Goal: Task Accomplishment & Management: Manage account settings

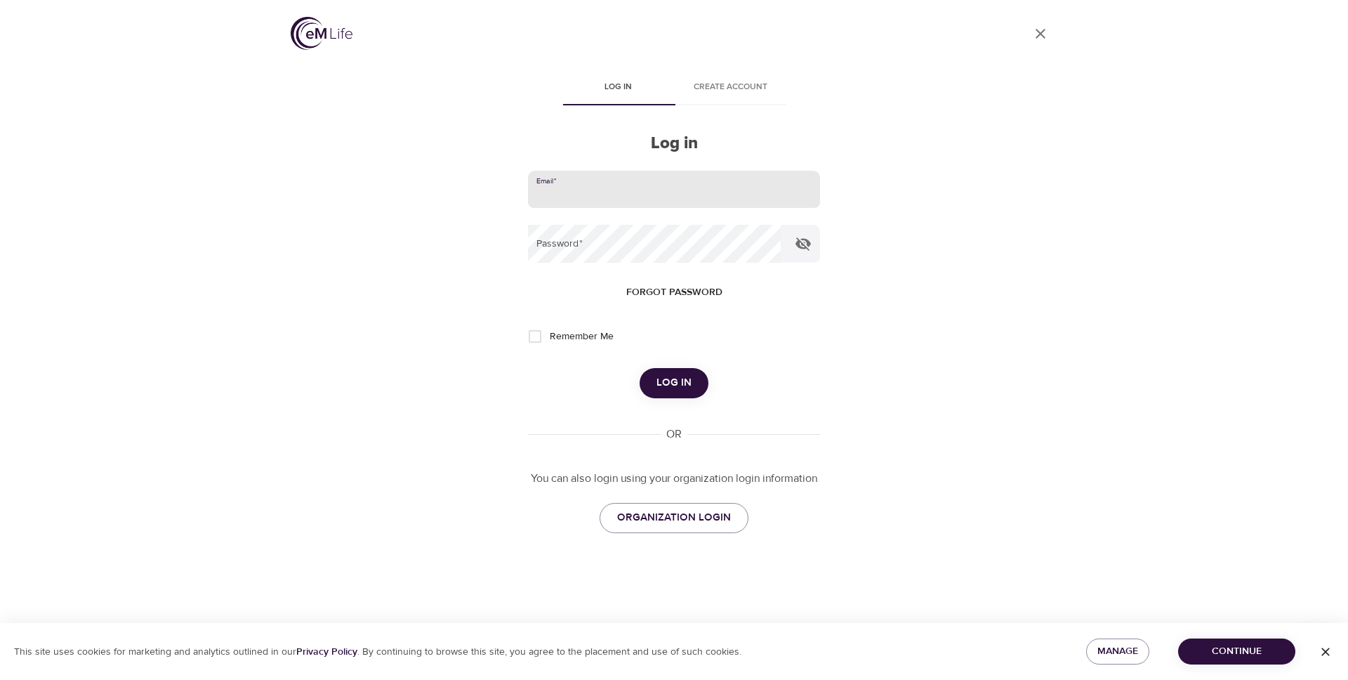
click at [685, 188] on input "email" at bounding box center [674, 190] width 292 height 38
type input "jkelley"
click at [674, 288] on span "Forgot password" at bounding box center [674, 293] width 96 height 18
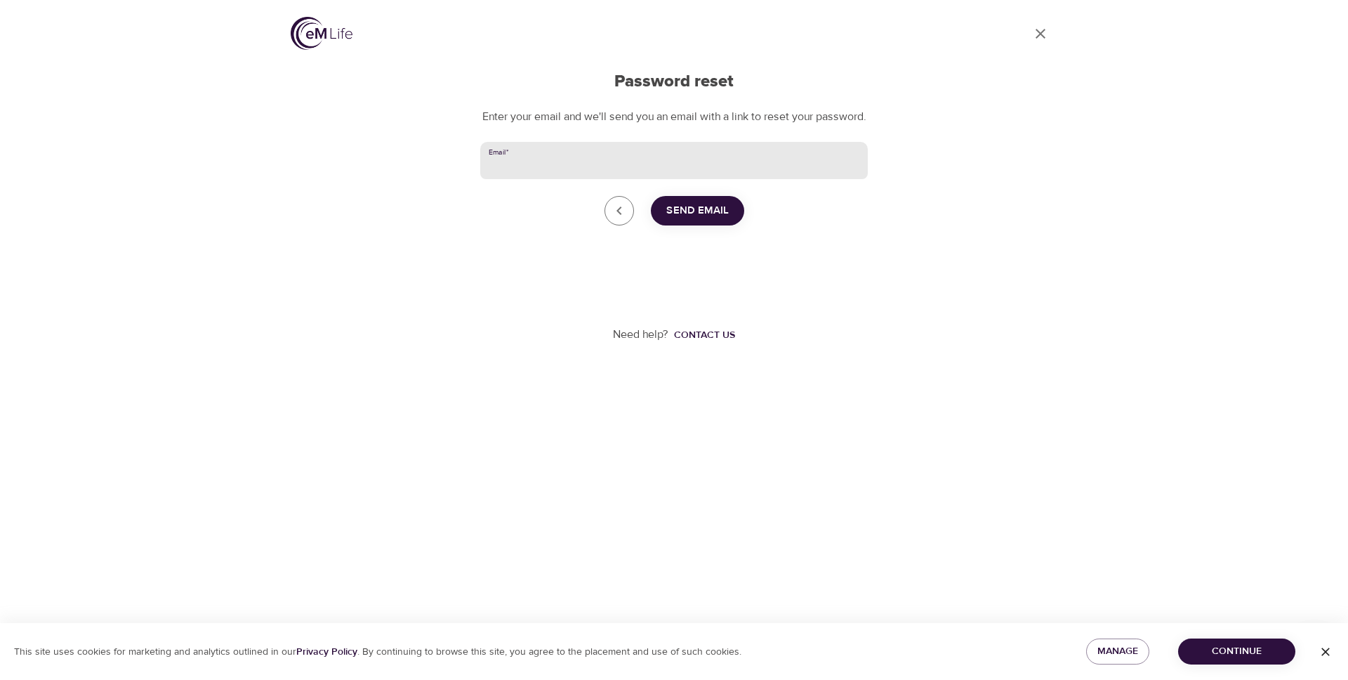
click at [555, 180] on input "Email   *" at bounding box center [674, 161] width 388 height 38
type input "h"
type input "[PERSON_NAME][EMAIL_ADDRESS][DOMAIN_NAME]"
click at [697, 220] on span "Send Email" at bounding box center [697, 211] width 63 height 18
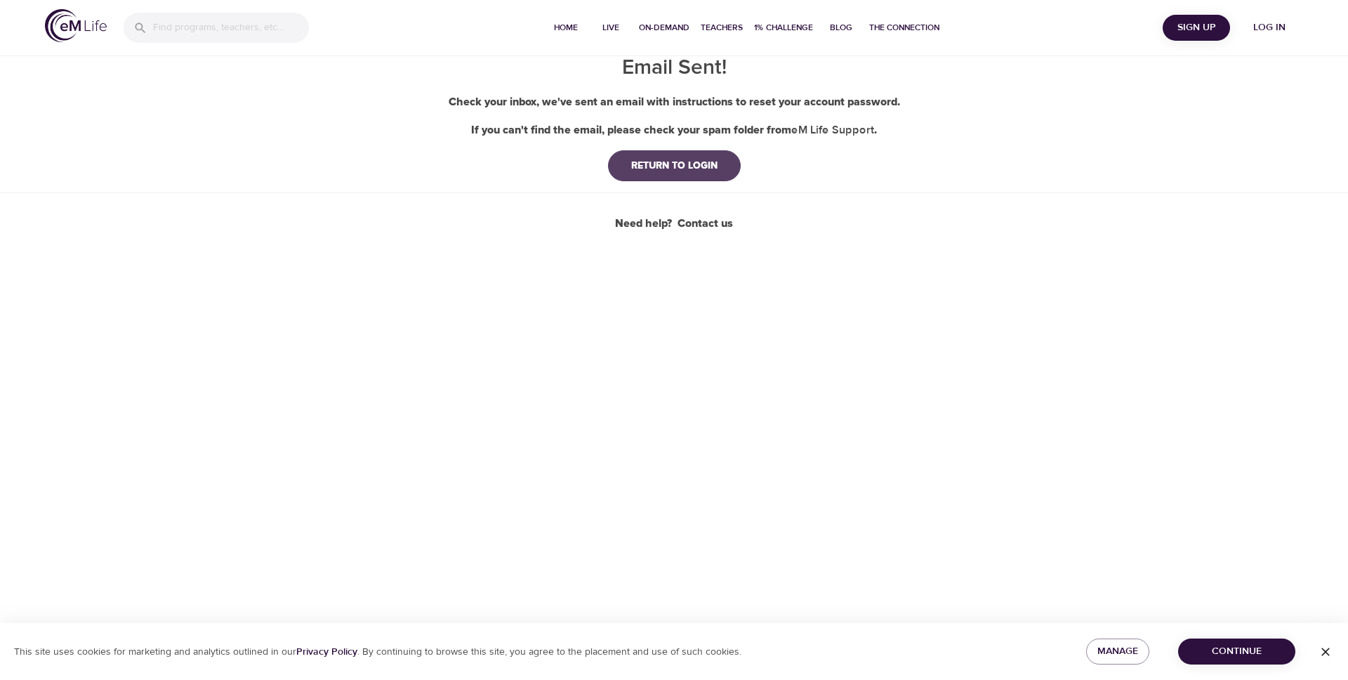
click at [691, 169] on div "RETURN TO LOGIN" at bounding box center [674, 166] width 109 height 14
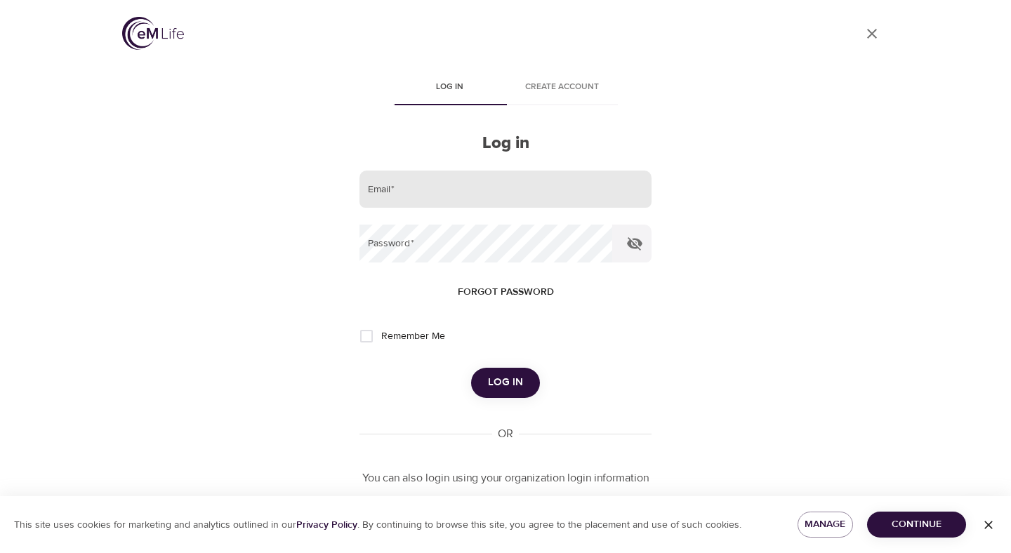
click at [494, 185] on input "email" at bounding box center [506, 190] width 292 height 38
paste input "jkelley"
type input "jkelley"
click at [499, 292] on span "Forgot password" at bounding box center [506, 293] width 96 height 18
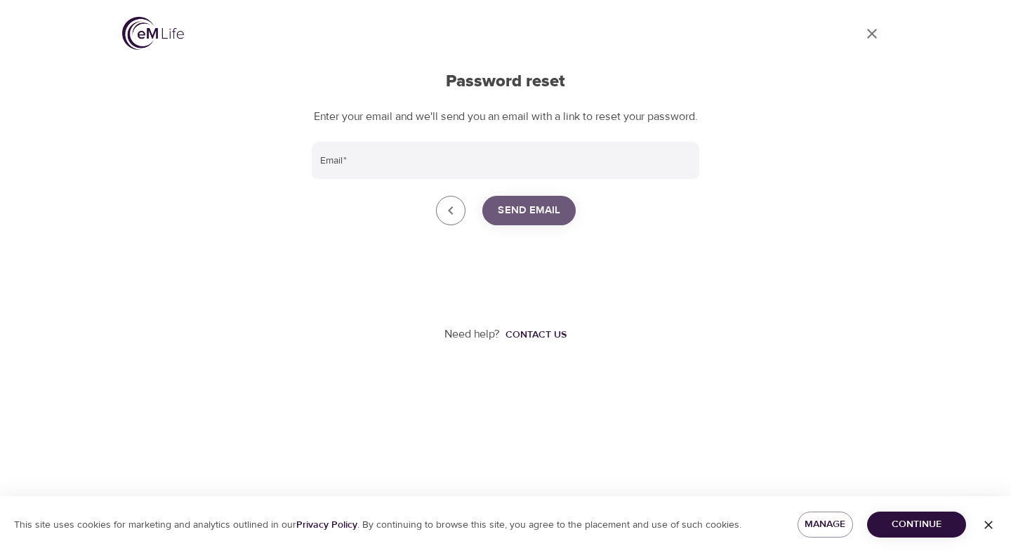
click at [527, 220] on span "Send Email" at bounding box center [529, 211] width 63 height 18
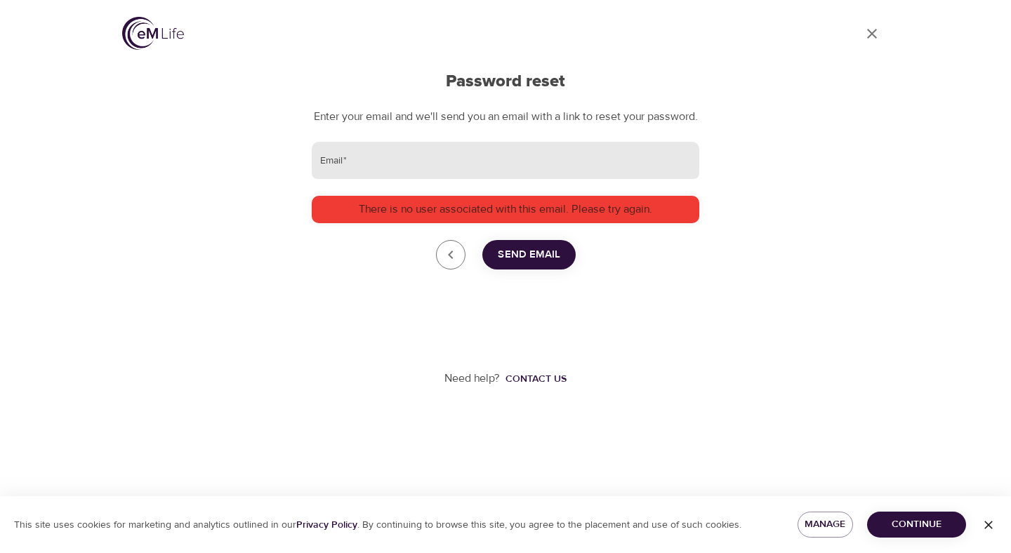
click at [431, 180] on input "Email   *" at bounding box center [506, 161] width 388 height 38
type input "[PERSON_NAME][EMAIL_ADDRESS][DOMAIN_NAME]"
drag, startPoint x: 605, startPoint y: 308, endPoint x: 581, endPoint y: 310, distance: 24.7
click at [605, 308] on div "Need help? Contact us" at bounding box center [506, 379] width 388 height 185
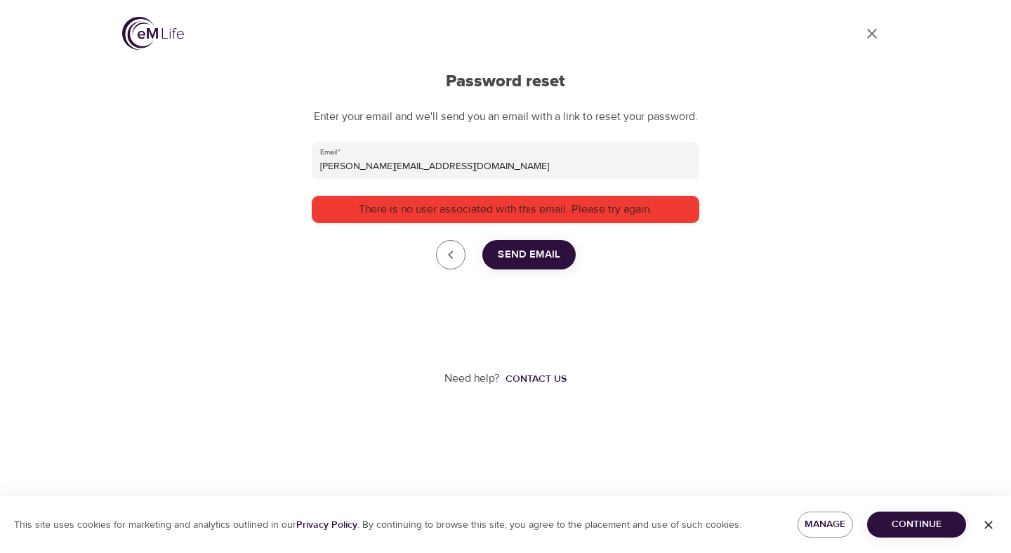
click at [535, 264] on span "Send Email" at bounding box center [529, 255] width 63 height 18
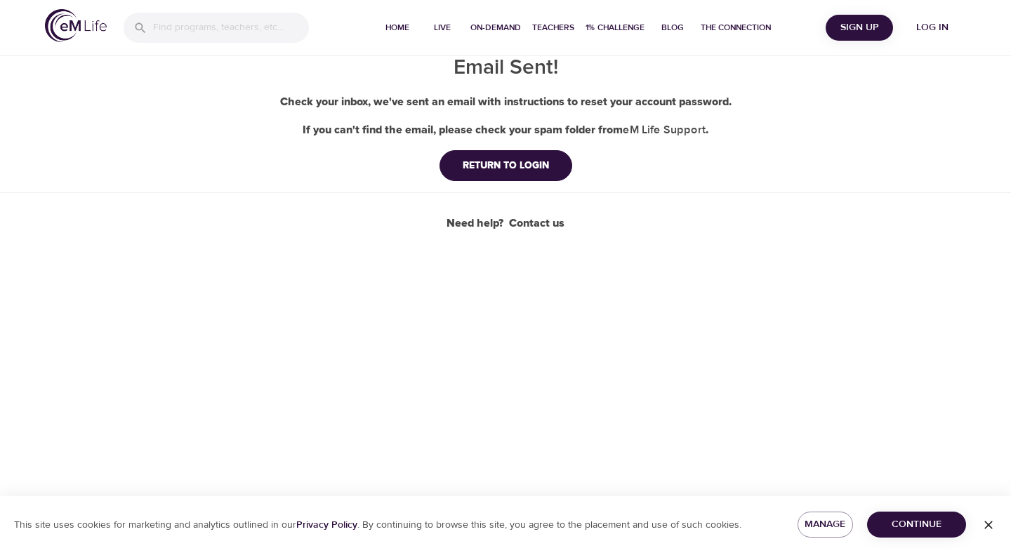
click at [293, 245] on div "Home Live On-Demand Teachers 1% Challenge Blog The Connection Sign Up Log in Em…" at bounding box center [505, 276] width 1011 height 553
click at [513, 165] on div "RETURN TO LOGIN" at bounding box center [506, 166] width 109 height 14
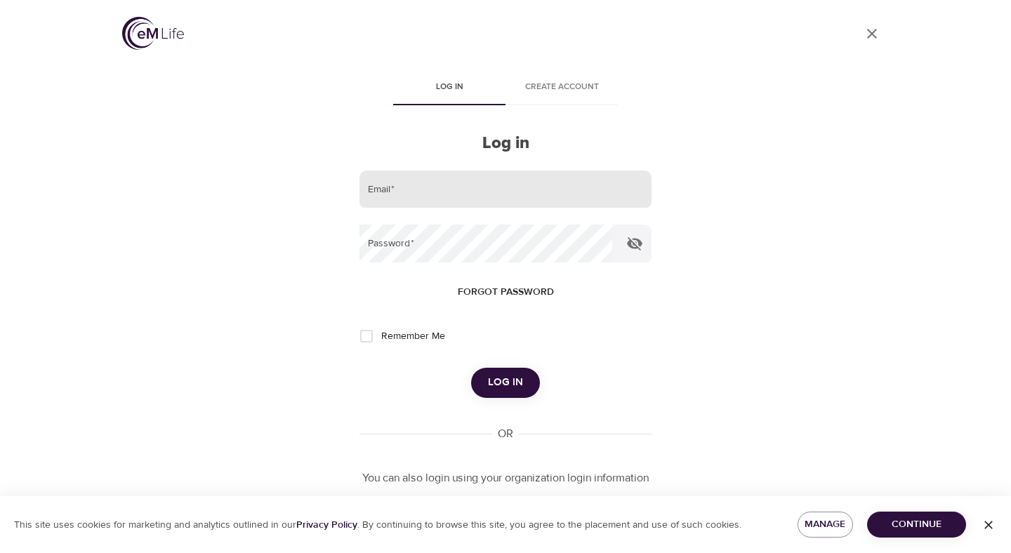
click at [532, 180] on input "email" at bounding box center [506, 190] width 292 height 38
type input "james@runneragency.com"
drag, startPoint x: 754, startPoint y: 331, endPoint x: 718, endPoint y: 327, distance: 36.0
click at [750, 329] on div "User Profile Log in Create account Log in Email   * james@runneragency.com Pass…" at bounding box center [505, 276] width 801 height 553
click at [511, 285] on span "Forgot password" at bounding box center [506, 293] width 96 height 18
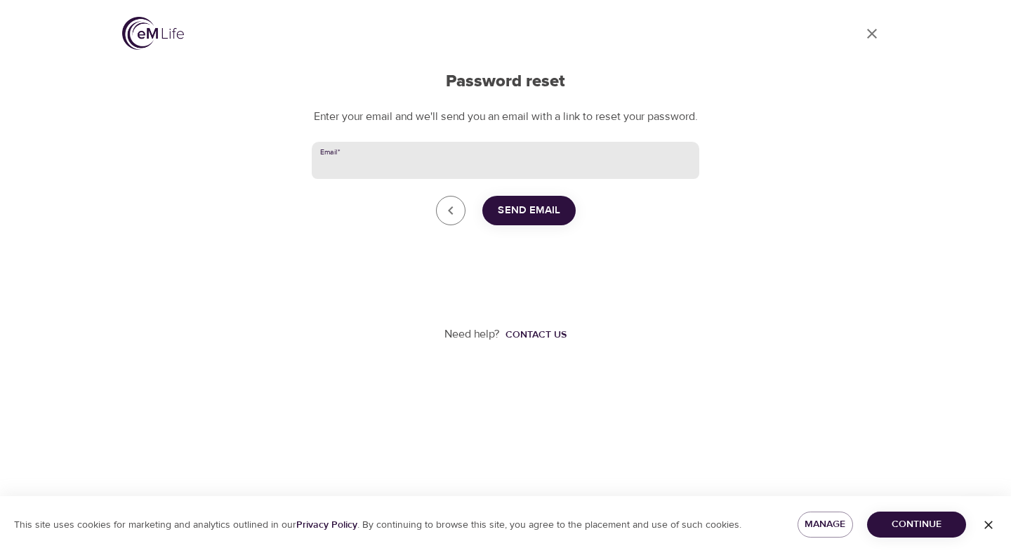
click at [435, 180] on input "Email   *" at bounding box center [506, 161] width 388 height 38
type input "james@runneragency.com"
click at [537, 220] on span "Send Email" at bounding box center [529, 211] width 63 height 18
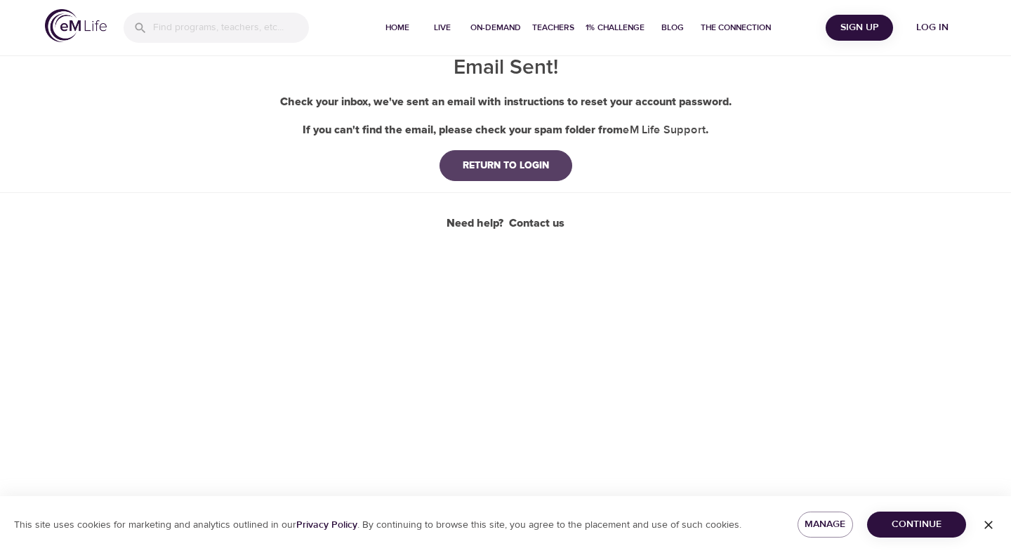
click at [496, 176] on button "RETURN TO LOGIN" at bounding box center [506, 165] width 133 height 31
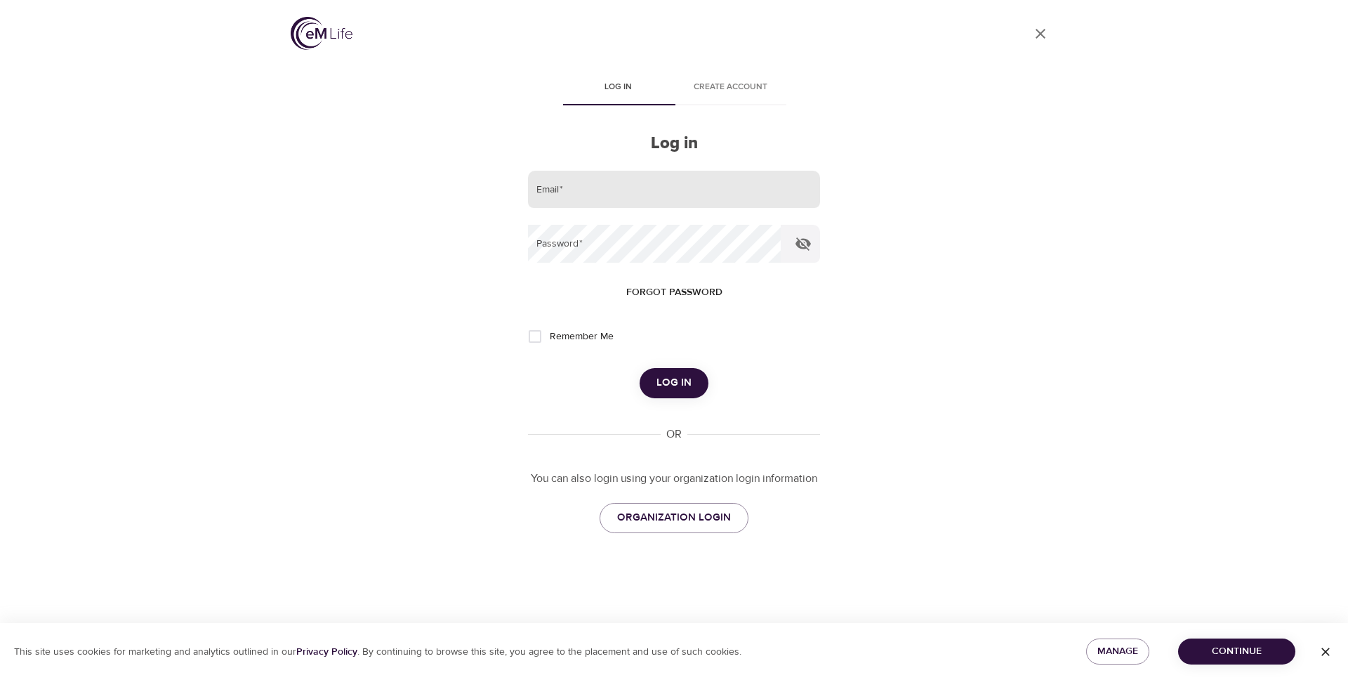
click at [589, 191] on input "email" at bounding box center [674, 190] width 292 height 38
click at [683, 385] on span "Log in" at bounding box center [674, 383] width 35 height 18
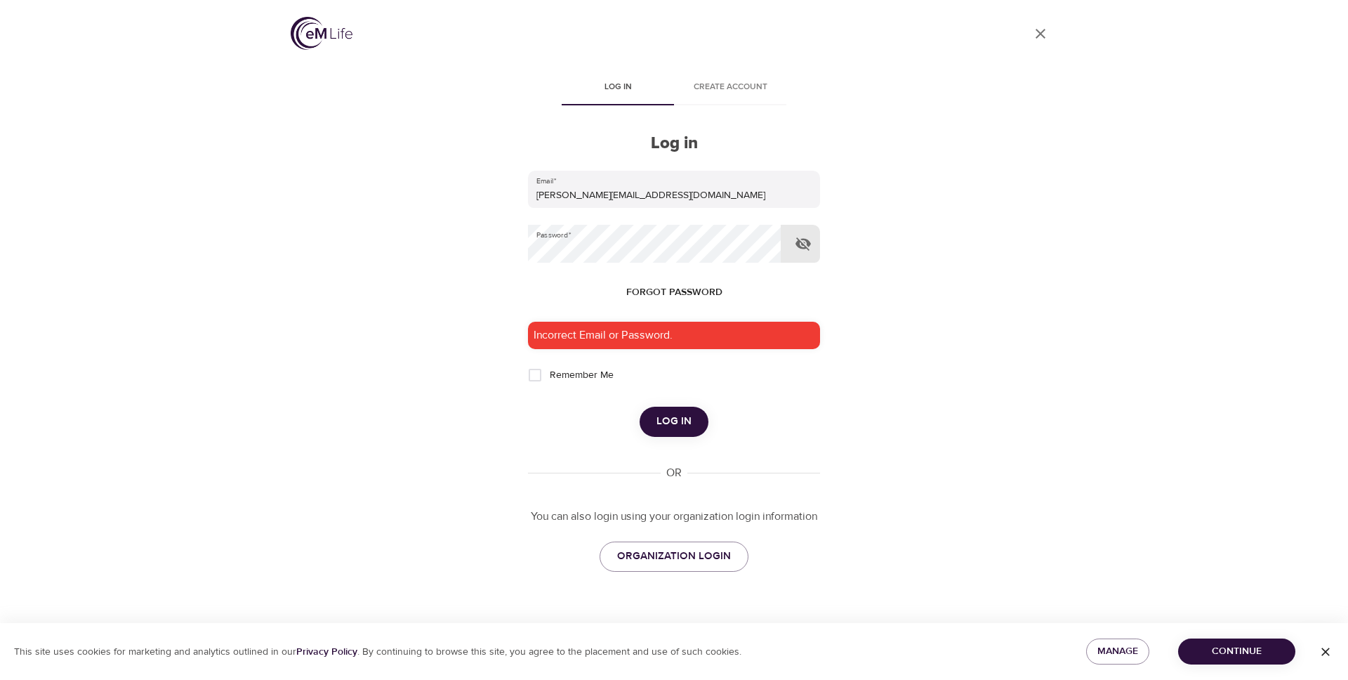
click at [808, 242] on icon "button" at bounding box center [803, 243] width 15 height 13
click at [673, 421] on span "Log in" at bounding box center [674, 421] width 35 height 18
drag, startPoint x: 658, startPoint y: 195, endPoint x: 501, endPoint y: 182, distance: 157.9
click at [501, 182] on div "User Profile Log in Create account Log in Email   * james@runneragency.com Pass…" at bounding box center [674, 340] width 801 height 680
type input "jkelley"
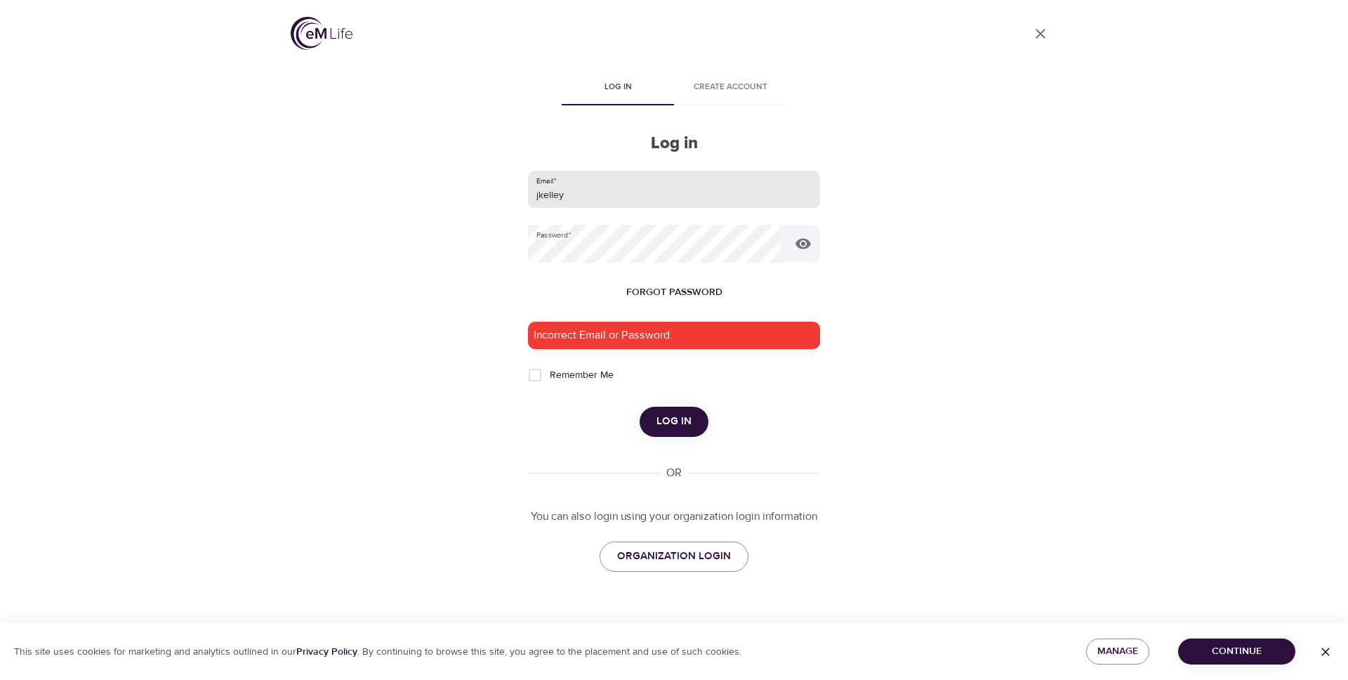
drag, startPoint x: 848, startPoint y: 400, endPoint x: 836, endPoint y: 400, distance: 11.2
click at [848, 400] on div "User Profile Log in Create account Log in Email   * jkelley Password   * Forgot…" at bounding box center [674, 340] width 801 height 680
click at [685, 424] on span "Log in" at bounding box center [674, 421] width 35 height 18
click at [669, 556] on span "ORGANIZATION LOGIN" at bounding box center [674, 556] width 114 height 18
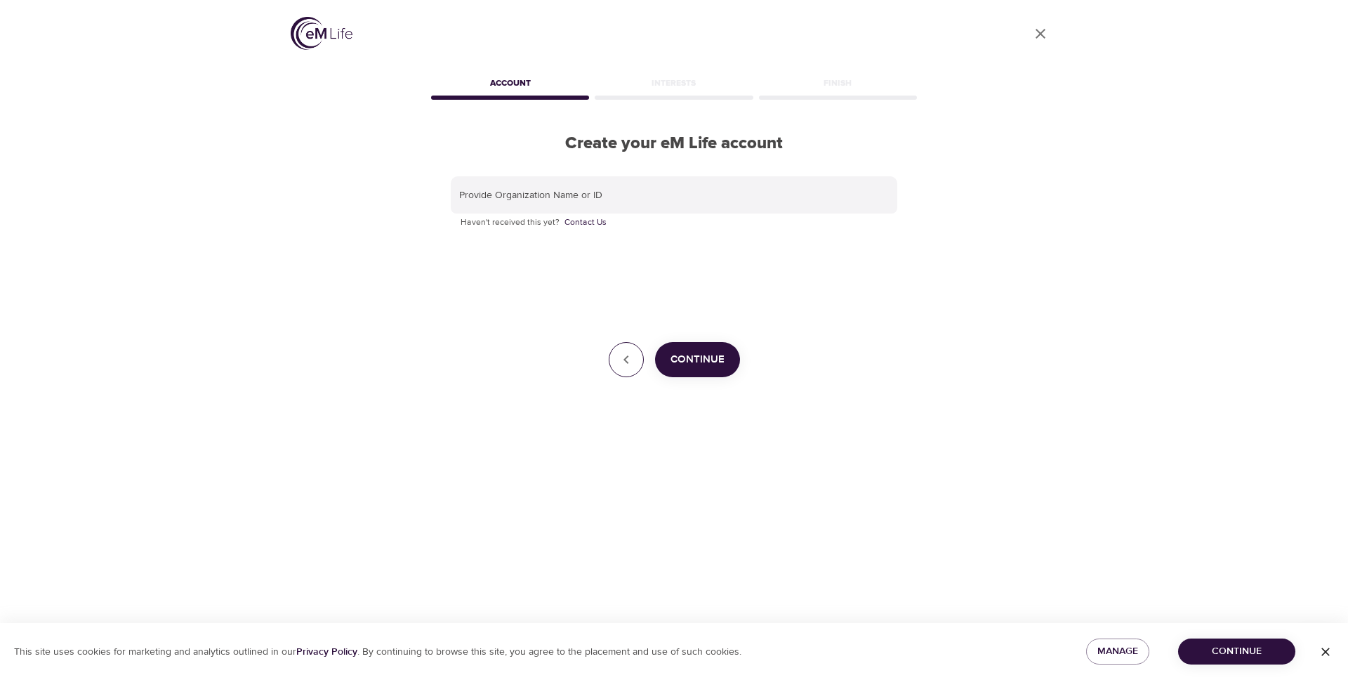
click at [635, 357] on button "button" at bounding box center [626, 359] width 35 height 35
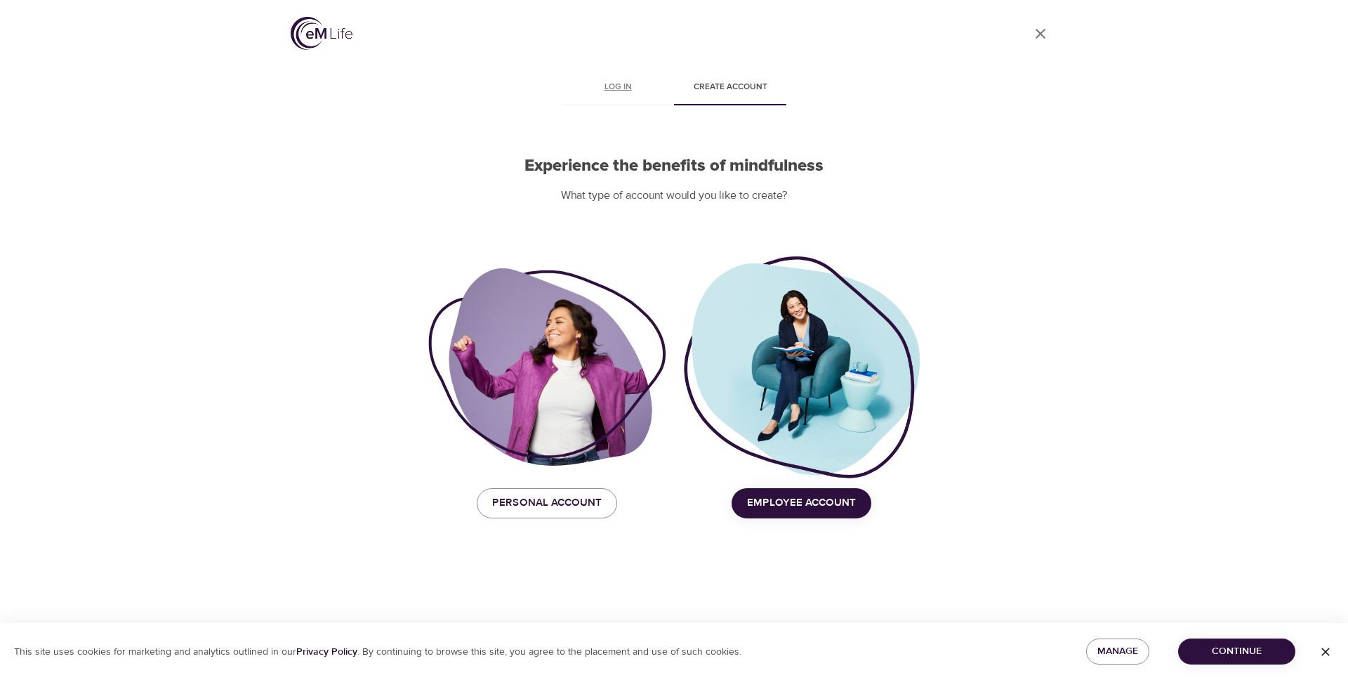
click at [612, 77] on link "Log in" at bounding box center [618, 89] width 112 height 34
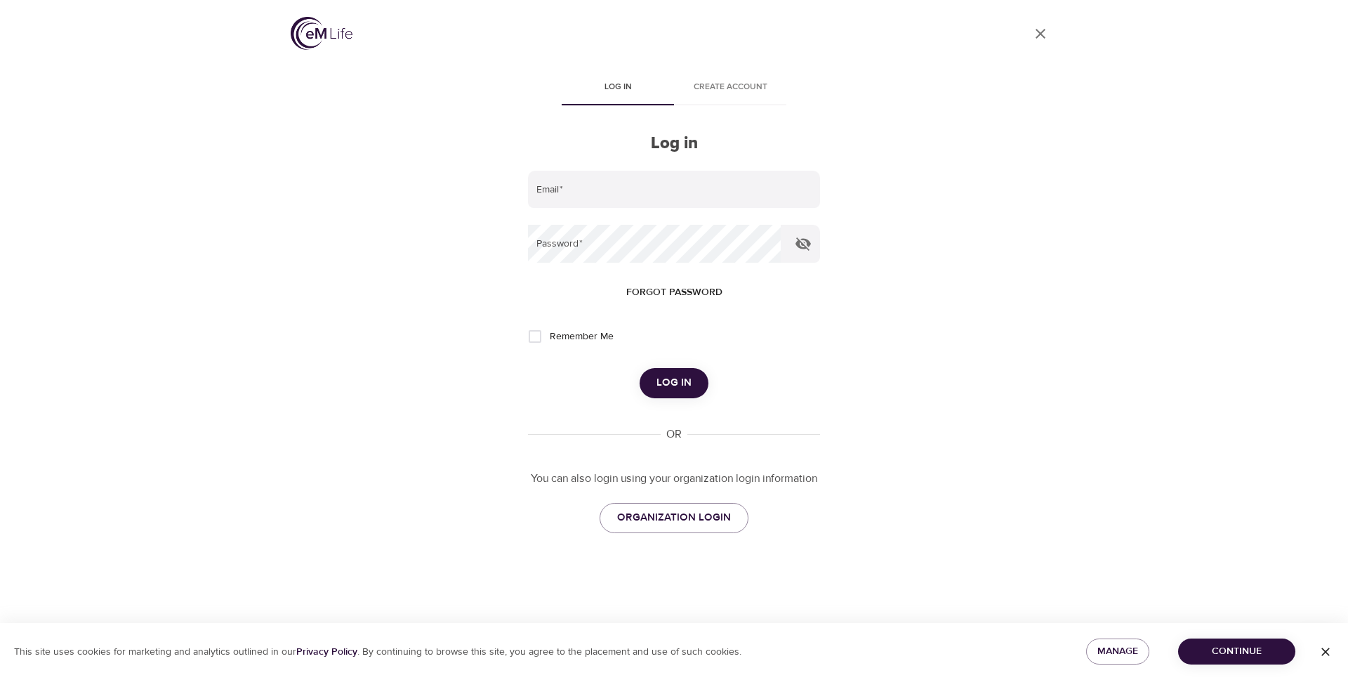
click at [337, 29] on img at bounding box center [322, 33] width 62 height 33
click at [643, 180] on input "email" at bounding box center [674, 190] width 292 height 38
type input "james@runneragency.com"
click at [960, 310] on div "User Profile Log in Create account Log in Email   * james@runneragency.com Pass…" at bounding box center [674, 340] width 801 height 680
click at [681, 386] on span "Log in" at bounding box center [674, 383] width 35 height 18
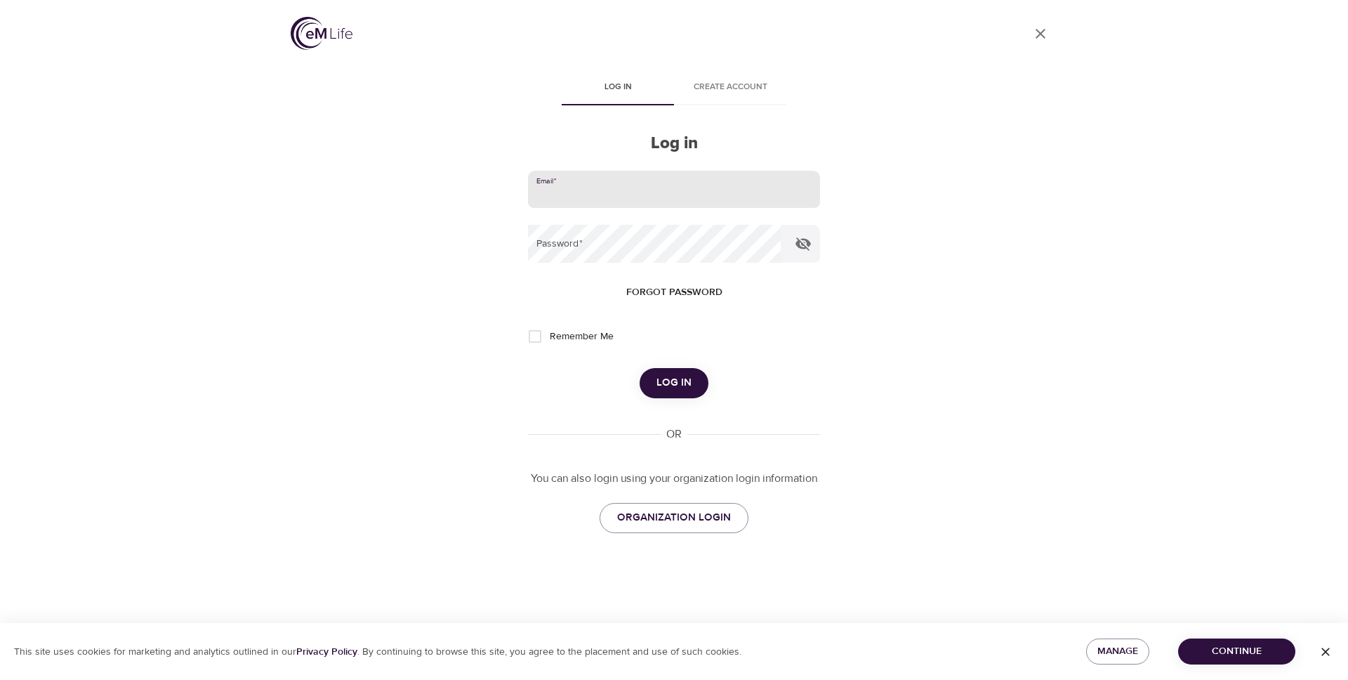
click at [690, 188] on input "email" at bounding box center [674, 190] width 292 height 38
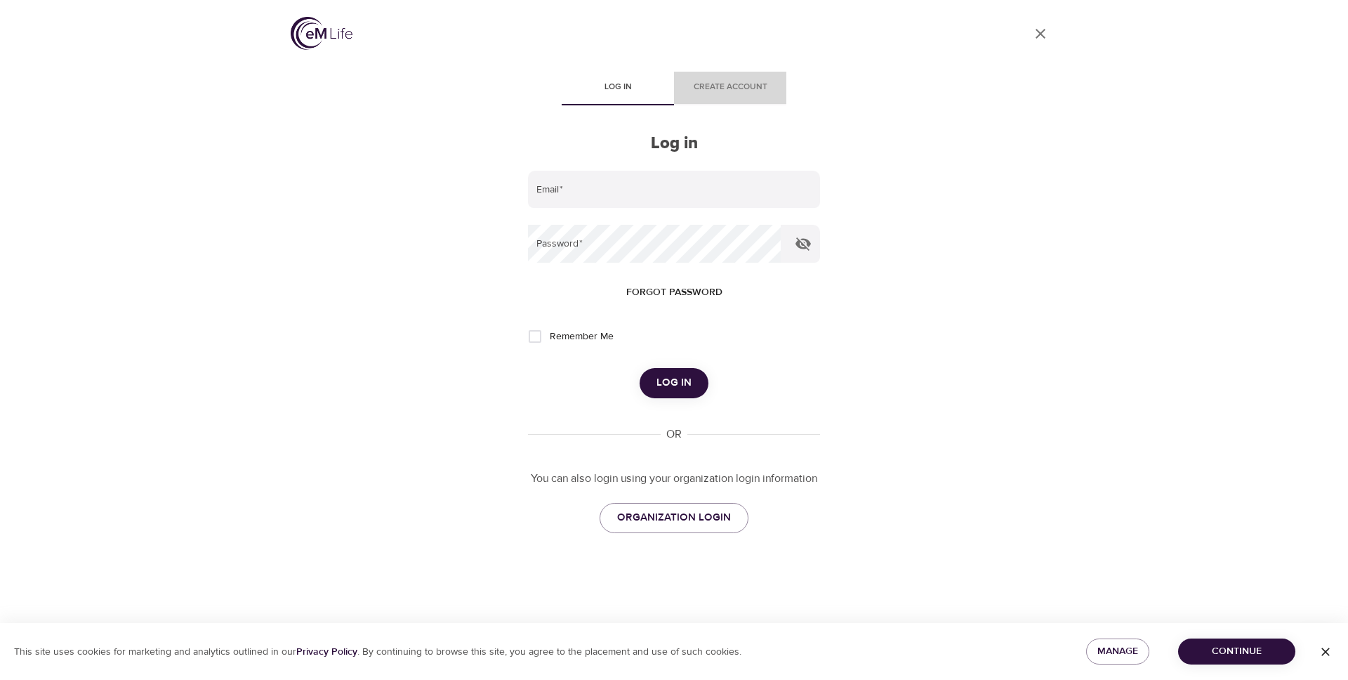
click at [749, 91] on span "Create account" at bounding box center [731, 87] width 96 height 15
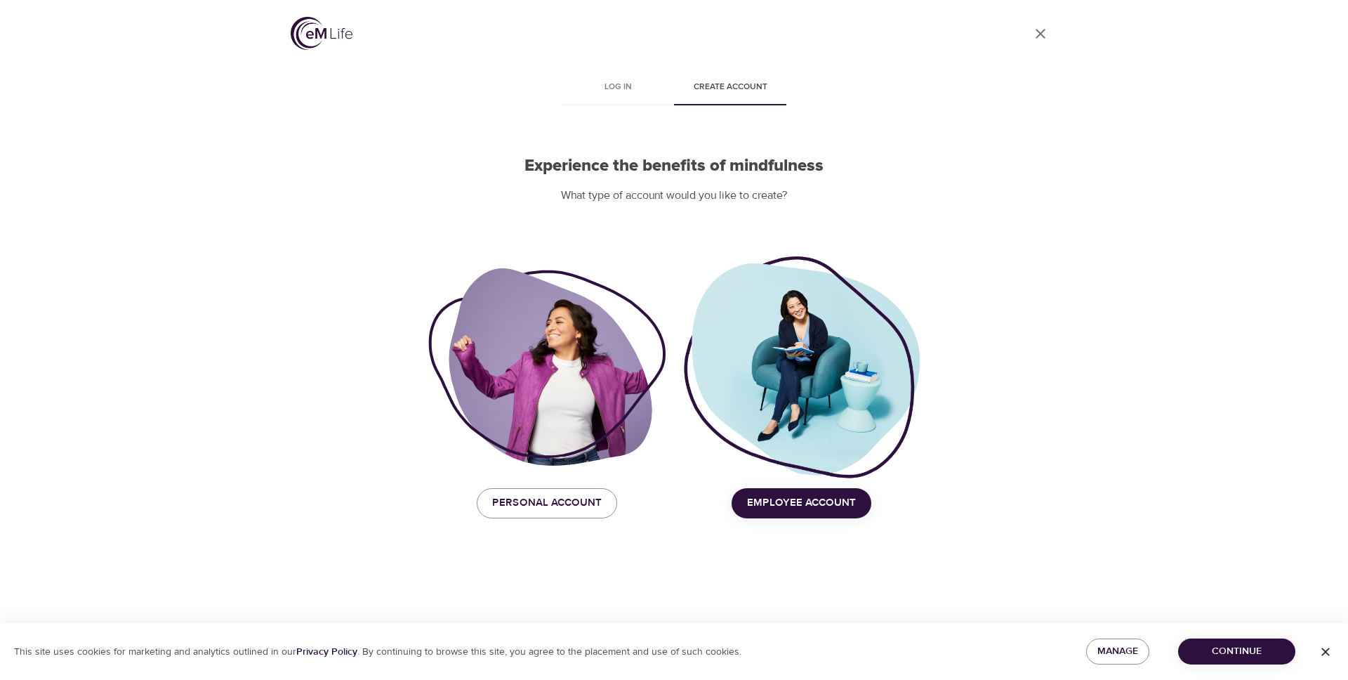
click at [1332, 655] on icon "button" at bounding box center [1326, 652] width 14 height 14
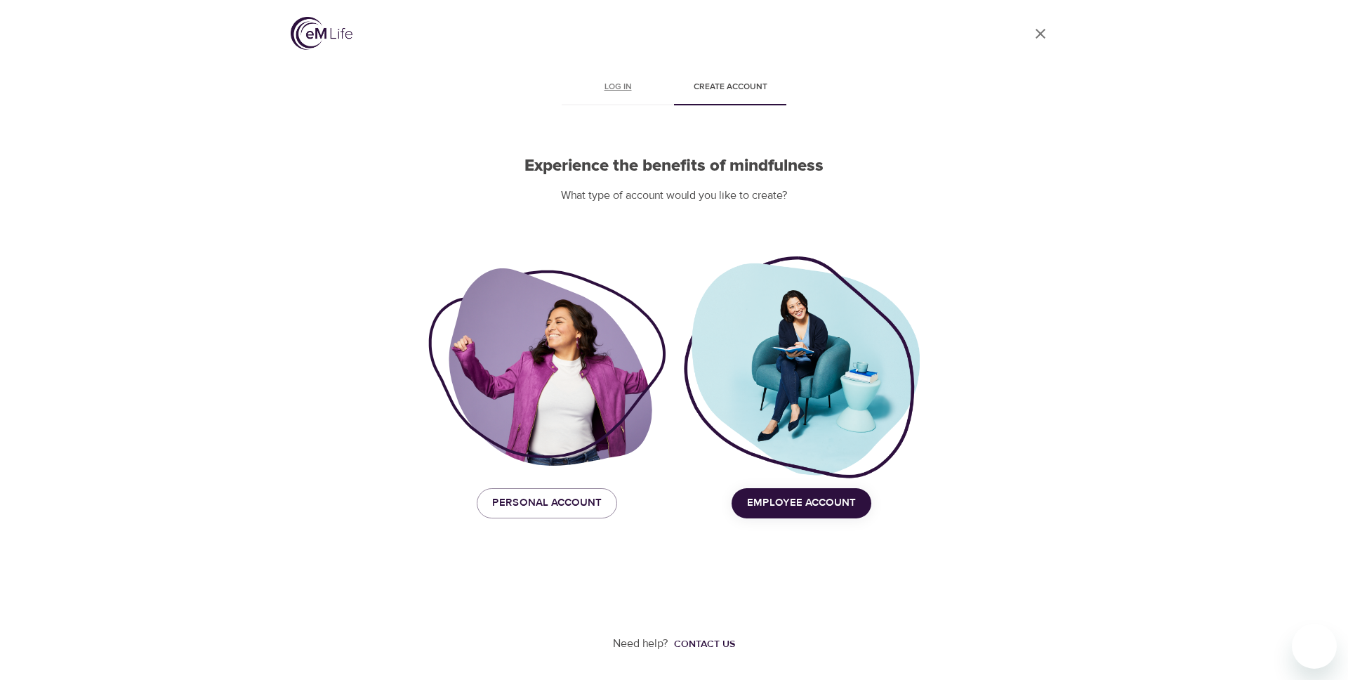
click at [607, 84] on span "Log in" at bounding box center [618, 87] width 96 height 15
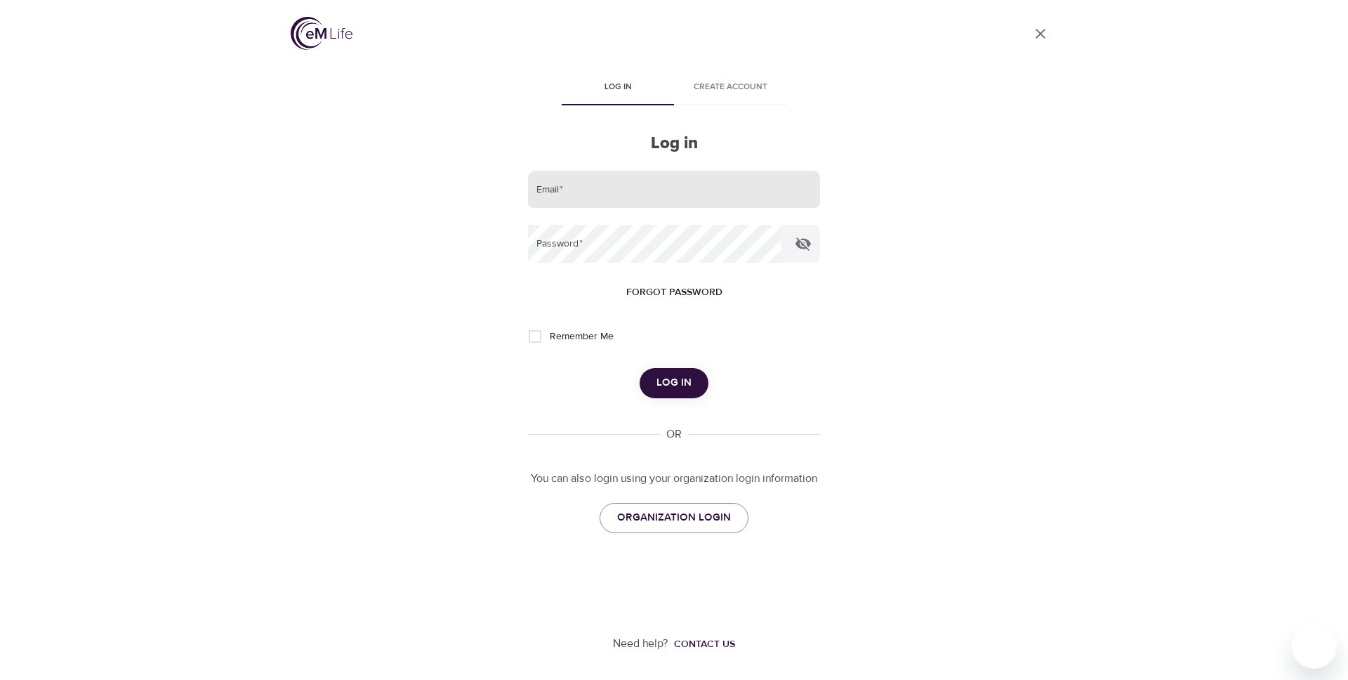
click at [572, 197] on input "email" at bounding box center [674, 190] width 292 height 38
